Goal: Navigation & Orientation: Find specific page/section

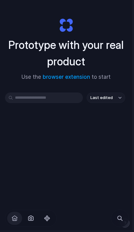
click at [34, 96] on input "text" at bounding box center [44, 97] width 78 height 11
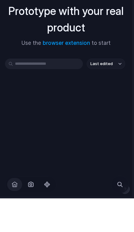
scroll to position [17, 0]
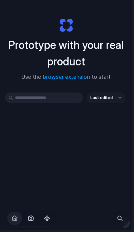
click at [35, 217] on button "button" at bounding box center [30, 218] width 15 height 15
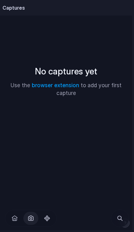
click at [49, 217] on span "button" at bounding box center [46, 217] width 7 height 7
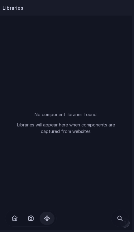
click at [17, 212] on button "button" at bounding box center [14, 218] width 15 height 15
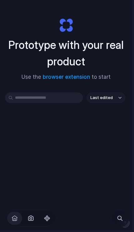
click at [19, 16] on div "Prototype with your real product Use the browser extension to start" at bounding box center [66, 47] width 122 height 84
